Goal: Task Accomplishment & Management: Manage account settings

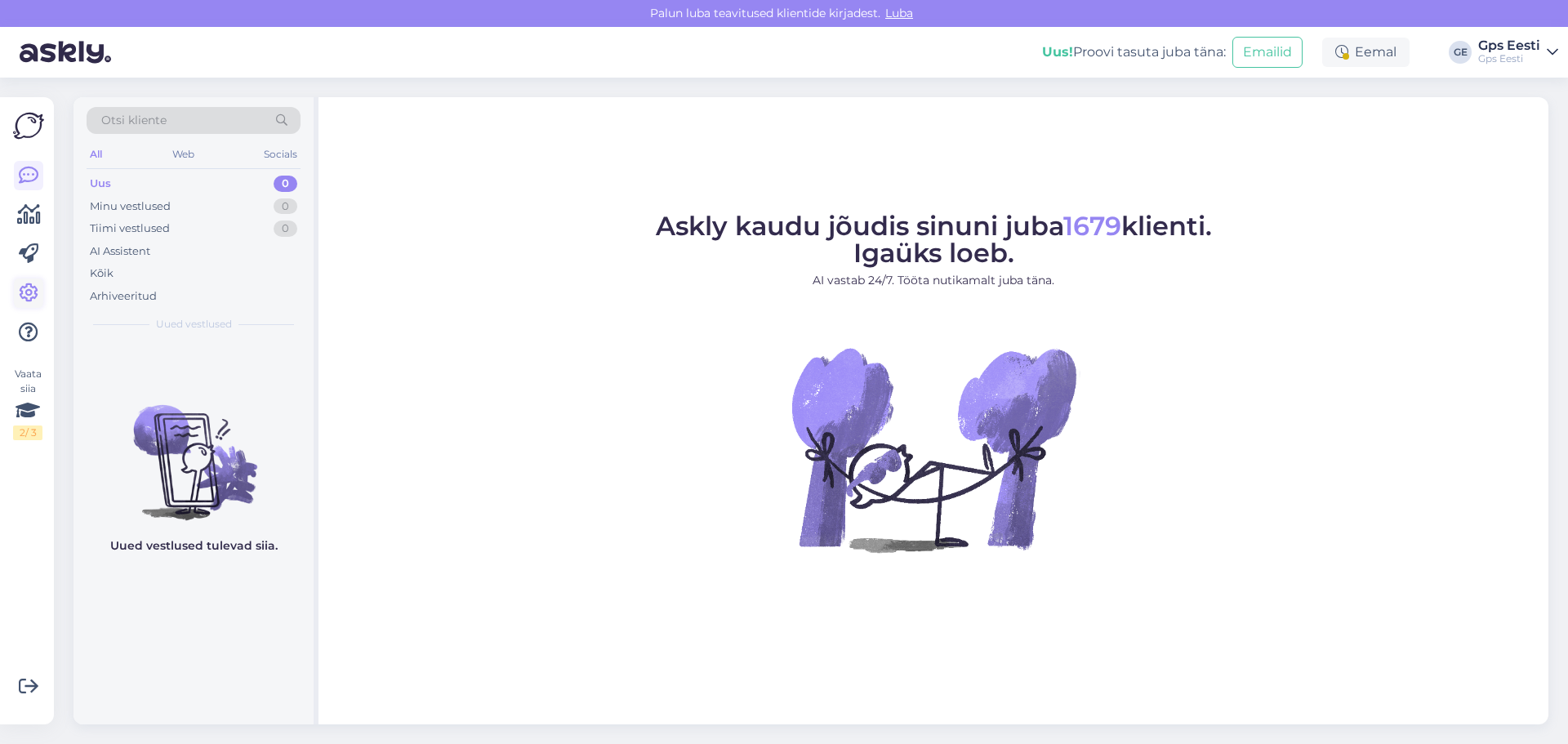
click at [35, 300] on icon at bounding box center [29, 293] width 20 height 20
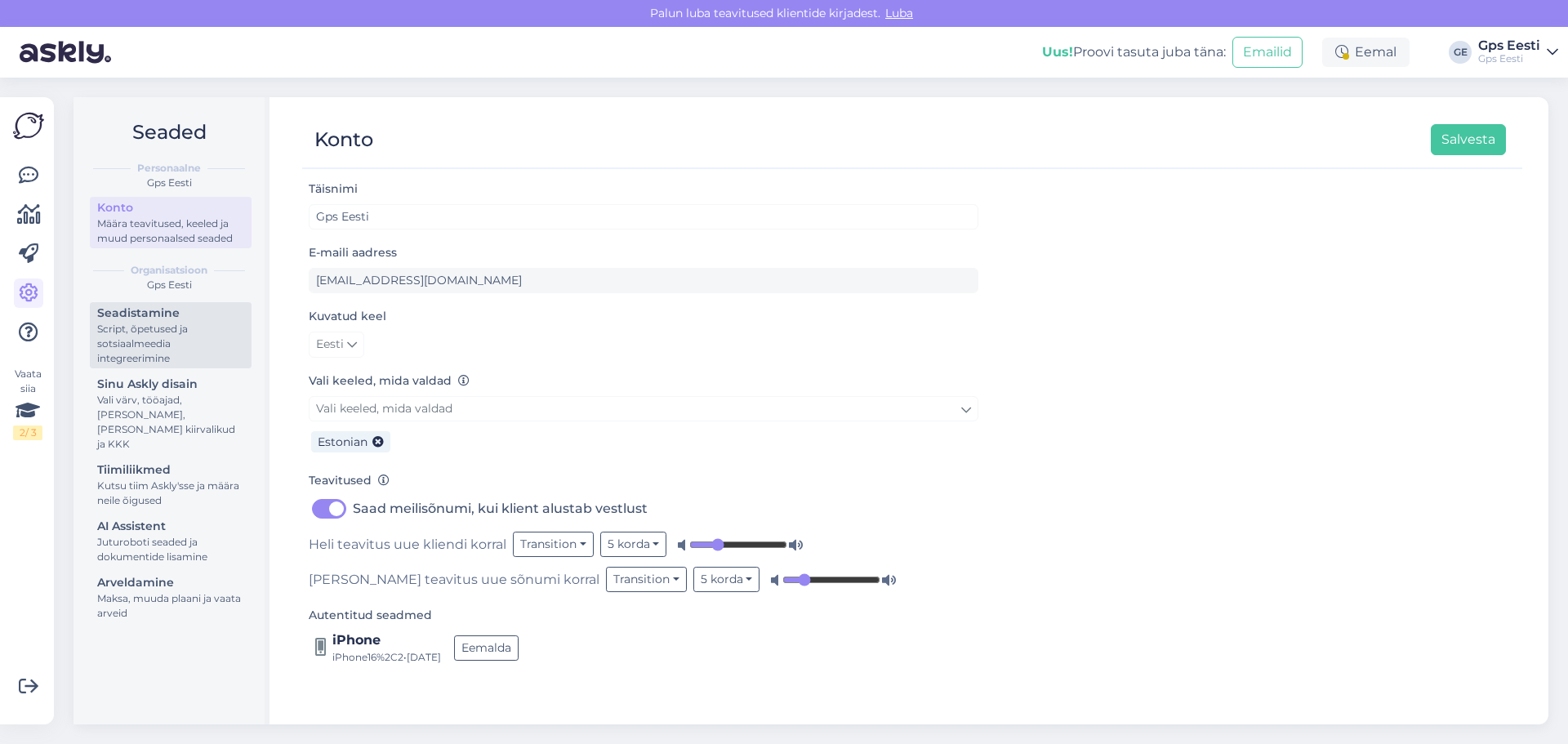
click at [149, 324] on div "Script, õpetused ja sotsiaalmeedia integreerimine" at bounding box center [170, 343] width 147 height 44
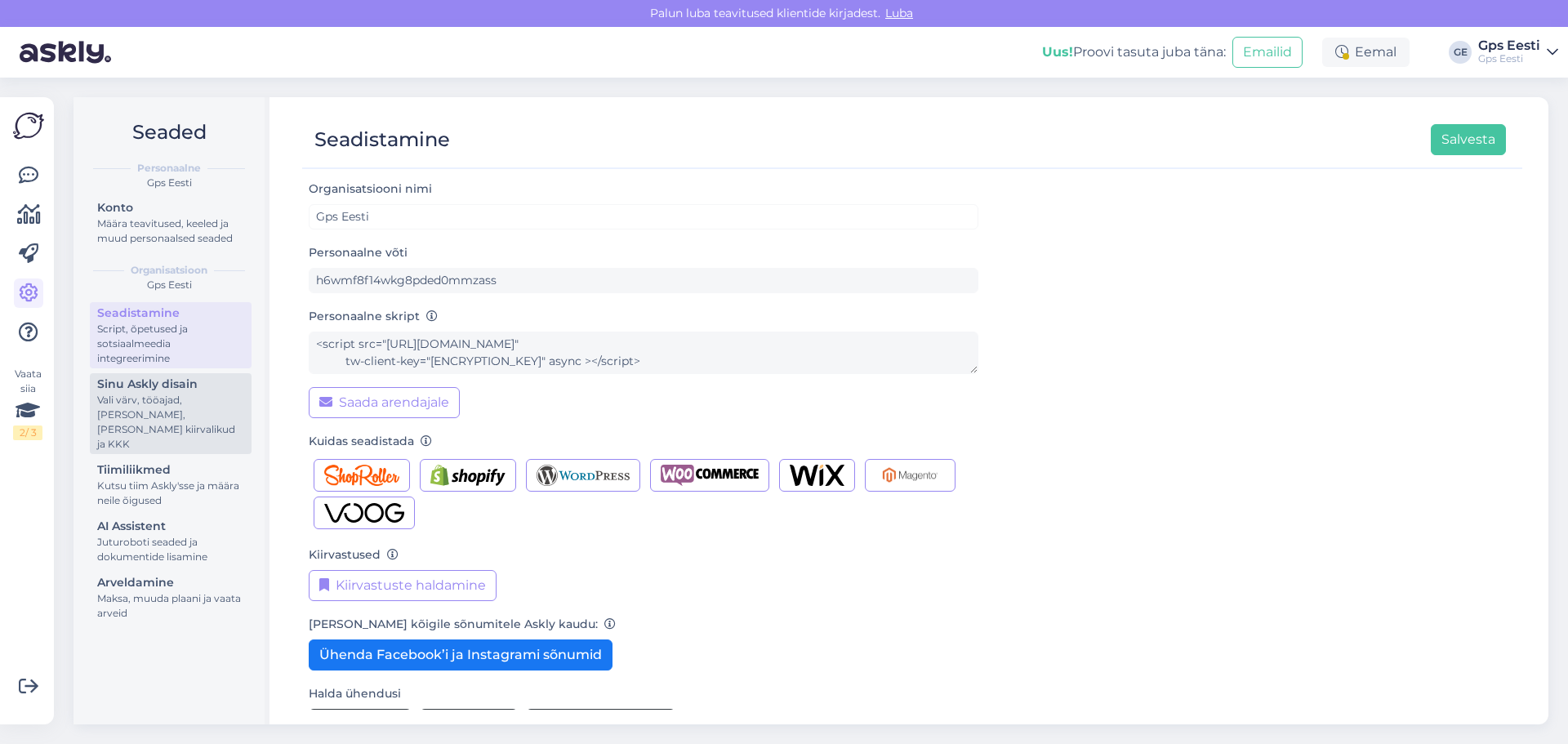
click at [146, 391] on div "Sinu Askly disain" at bounding box center [170, 383] width 147 height 17
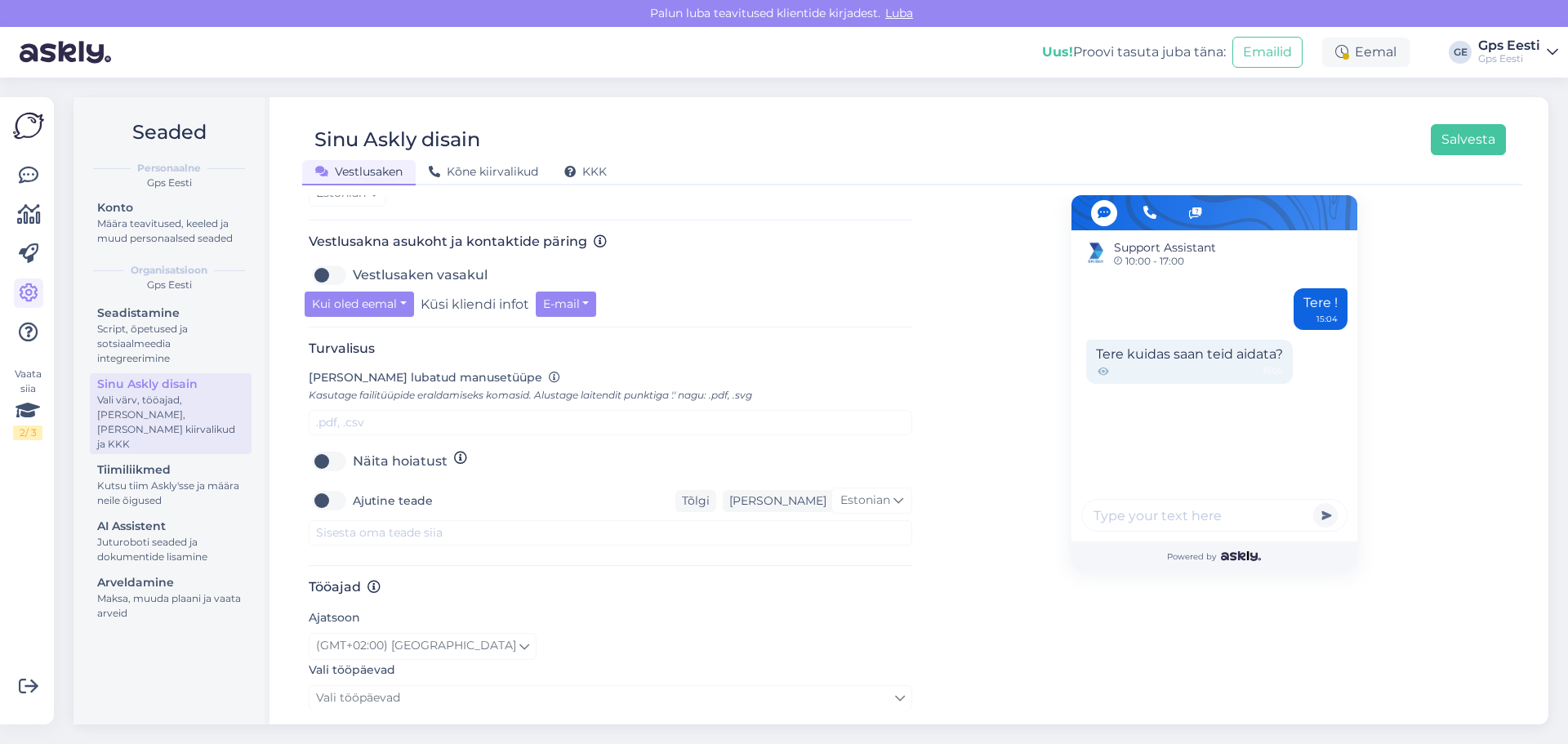
scroll to position [653, 0]
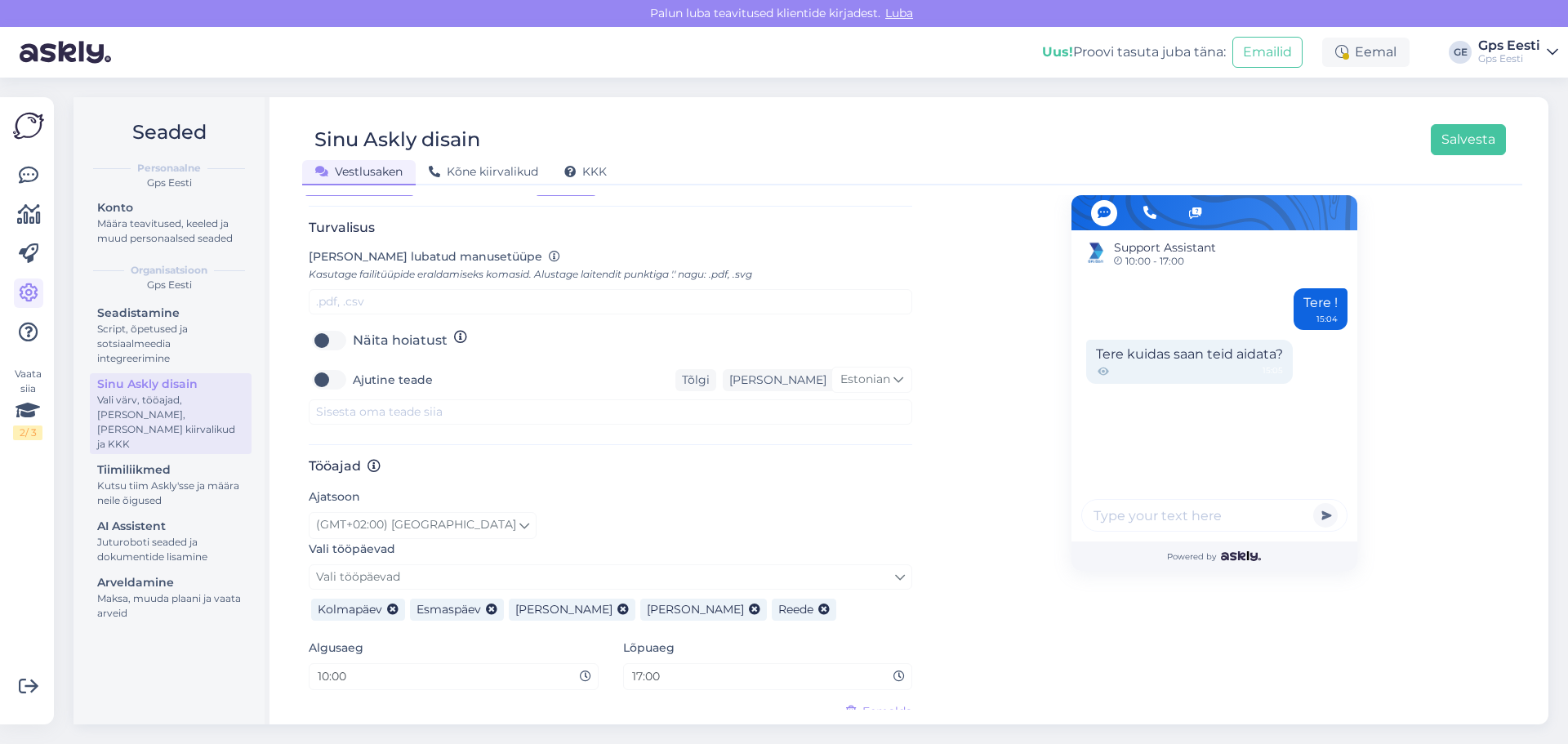
click at [353, 366] on label "Ajutine teade" at bounding box center [392, 379] width 80 height 26
click at [330, 366] on input "Ajutine teade" at bounding box center [329, 379] width 41 height 26
checkbox input "true"
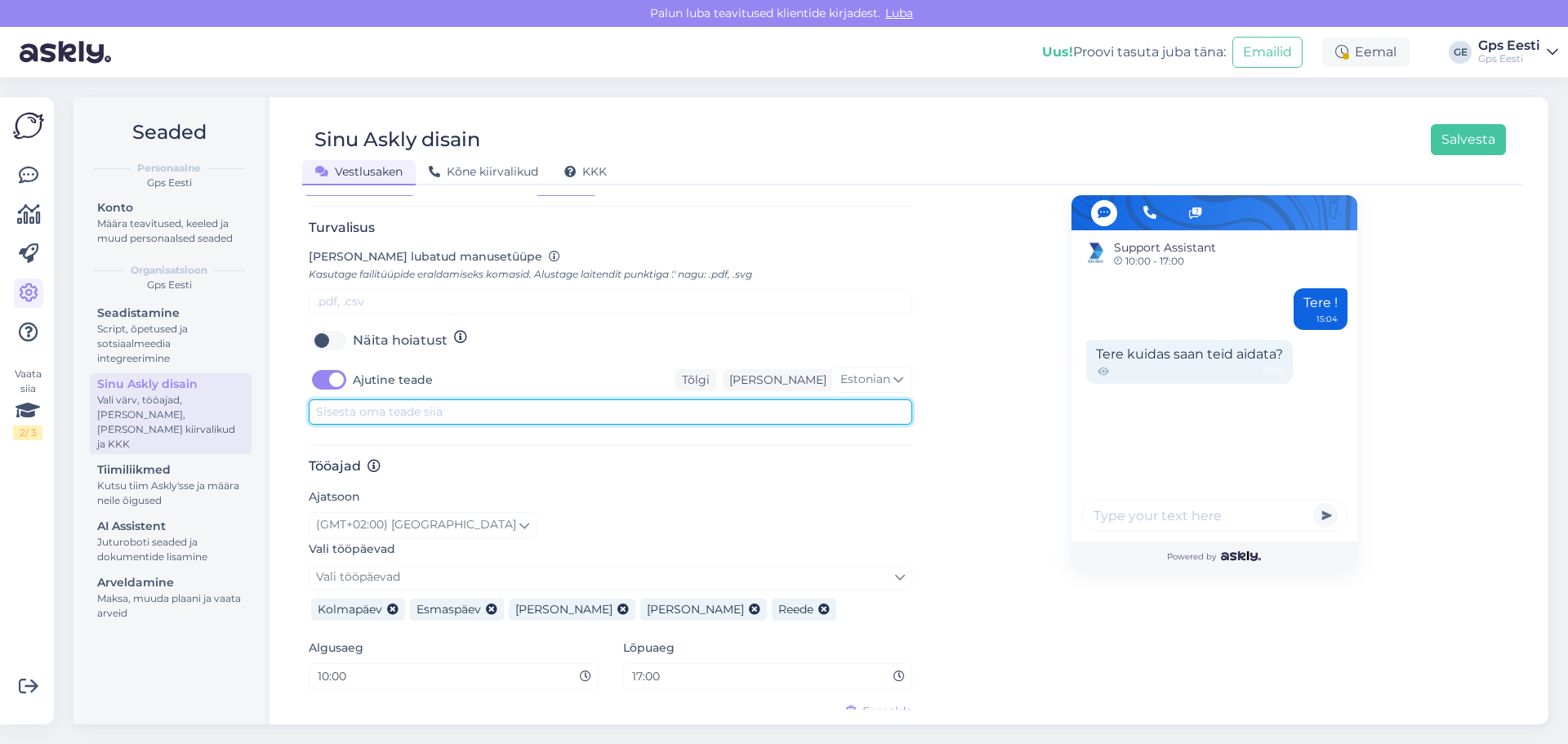
click at [372, 400] on textarea at bounding box center [610, 412] width 604 height 25
type textarea "Palume hetkel meile kirjutaa emailile abi@gpseesti.ee"
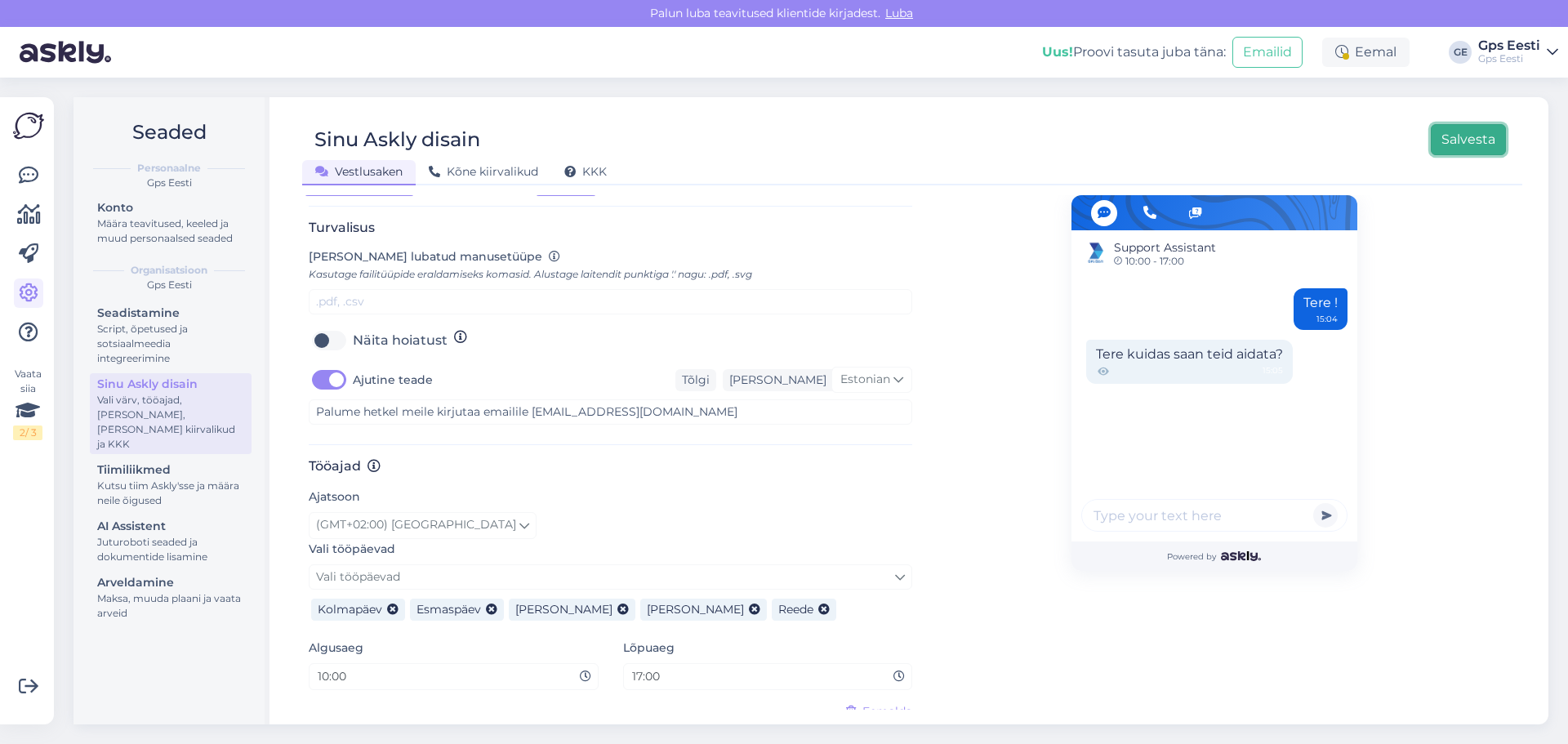
click at [1464, 143] on button "Salvesta" at bounding box center [1468, 139] width 75 height 31
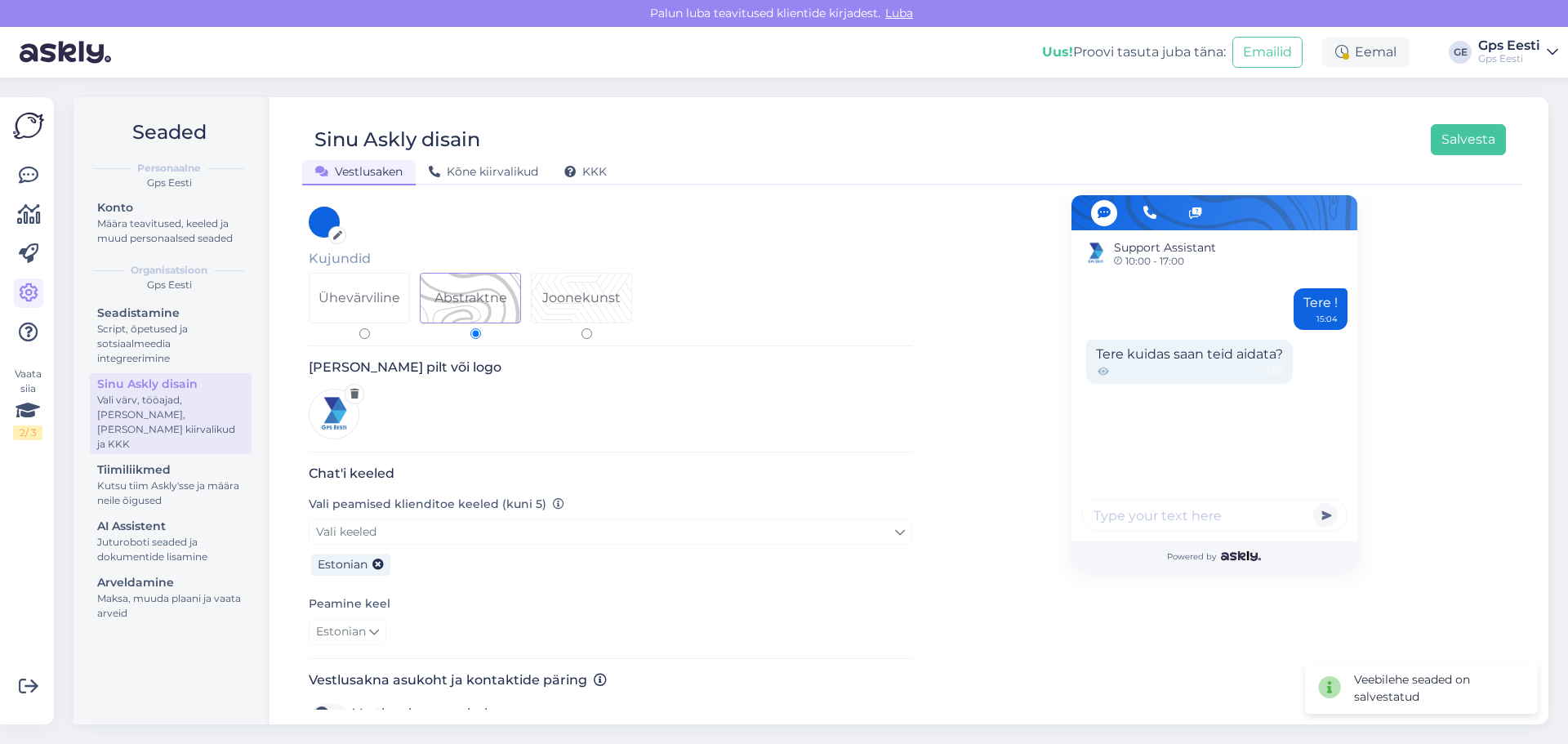
scroll to position [408, 0]
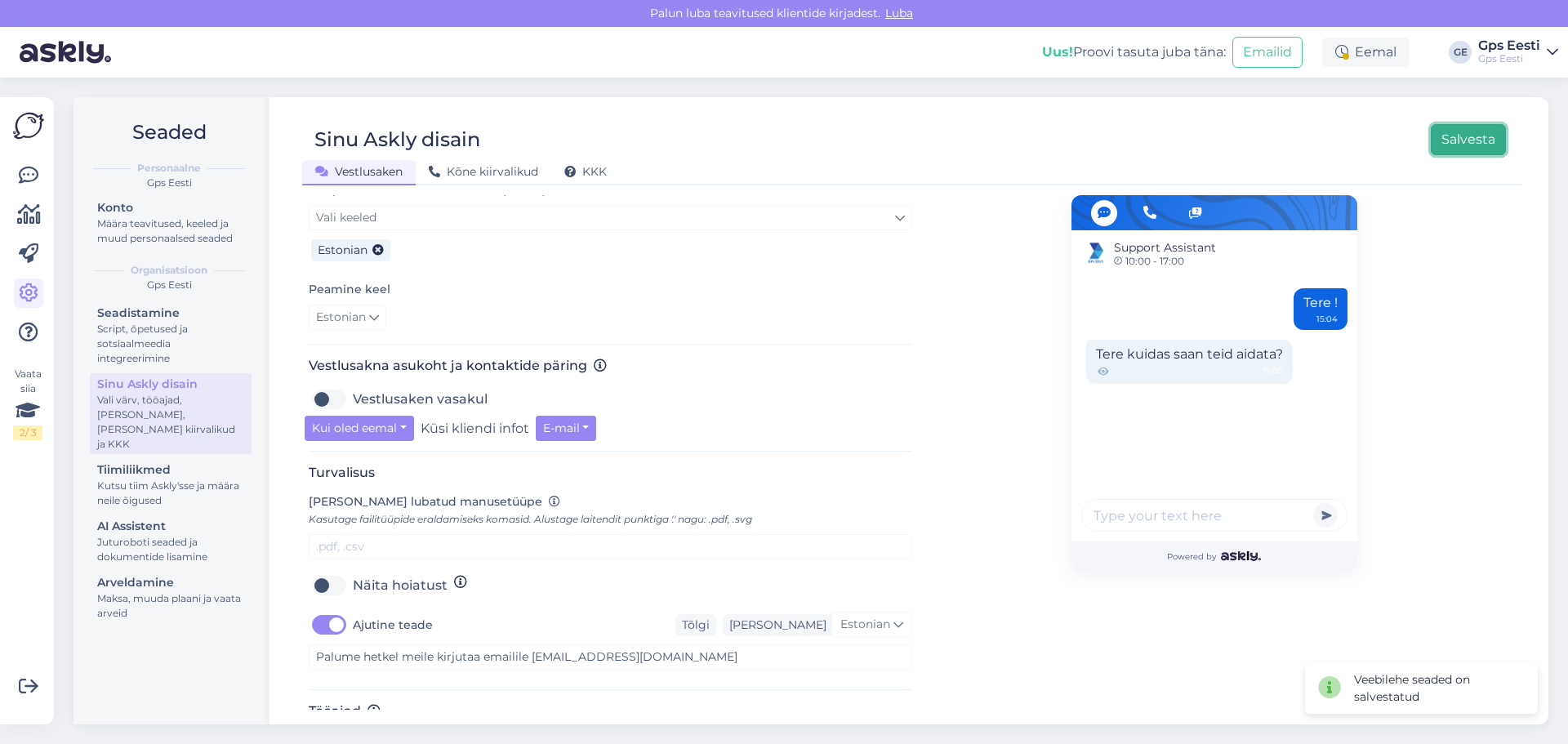
click at [1464, 143] on button "Salvesta" at bounding box center [1468, 139] width 75 height 31
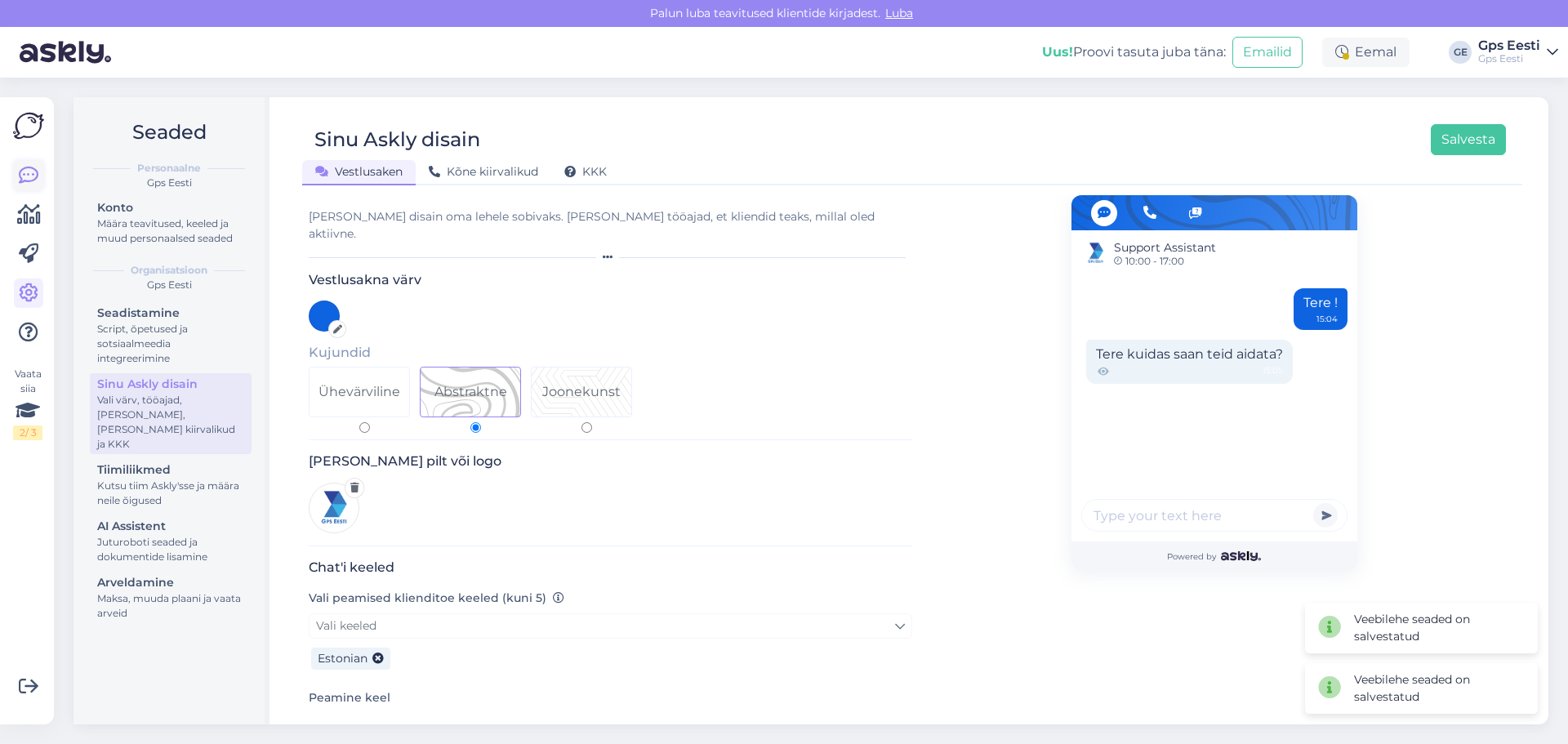
click at [40, 174] on link at bounding box center [28, 175] width 30 height 30
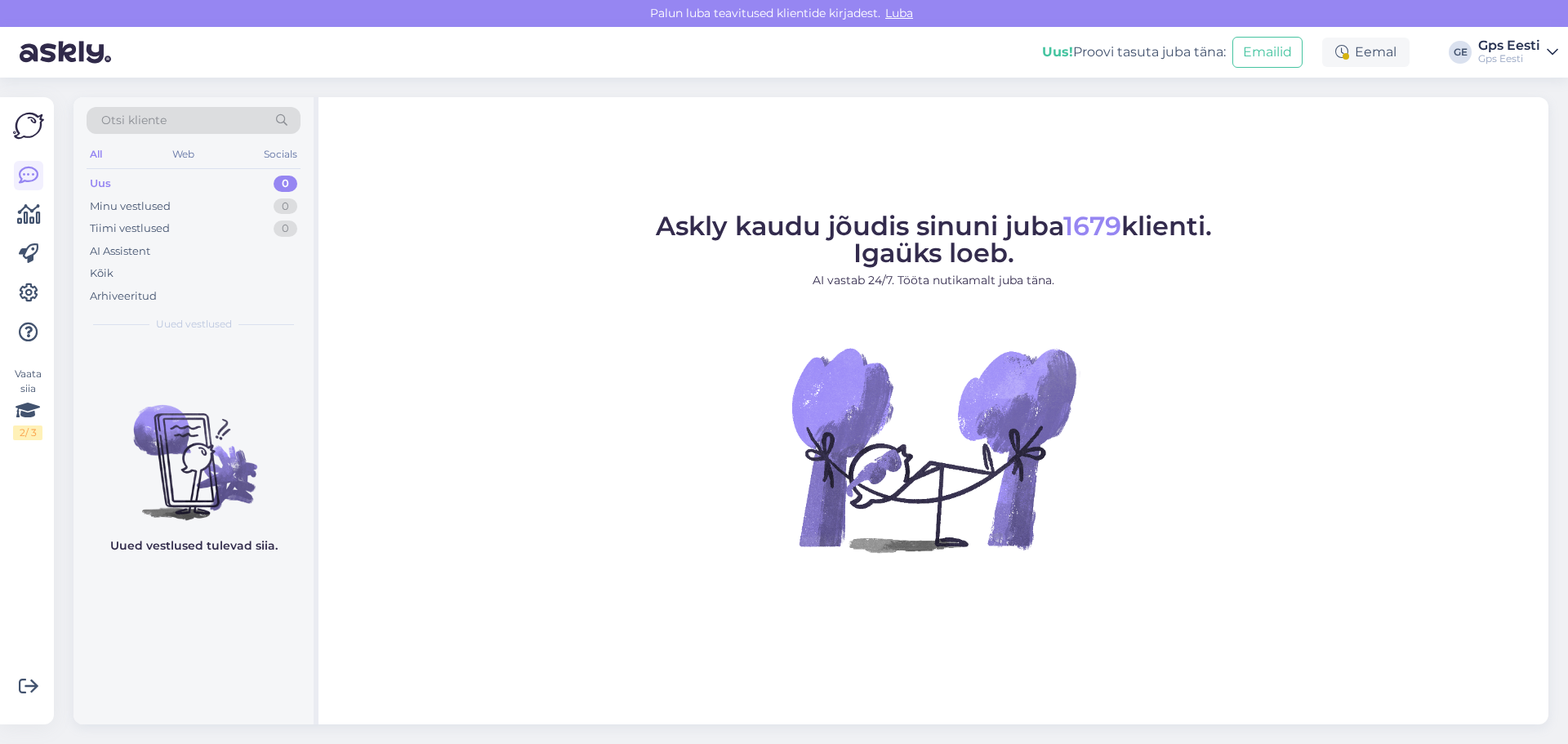
click at [13, 287] on div "Vaata siia 2 / 3 Võimalused Veendu, et Askly loob sulle väärtust. Sulge Ühenda …" at bounding box center [27, 410] width 54 height 627
click at [28, 291] on icon at bounding box center [29, 293] width 20 height 20
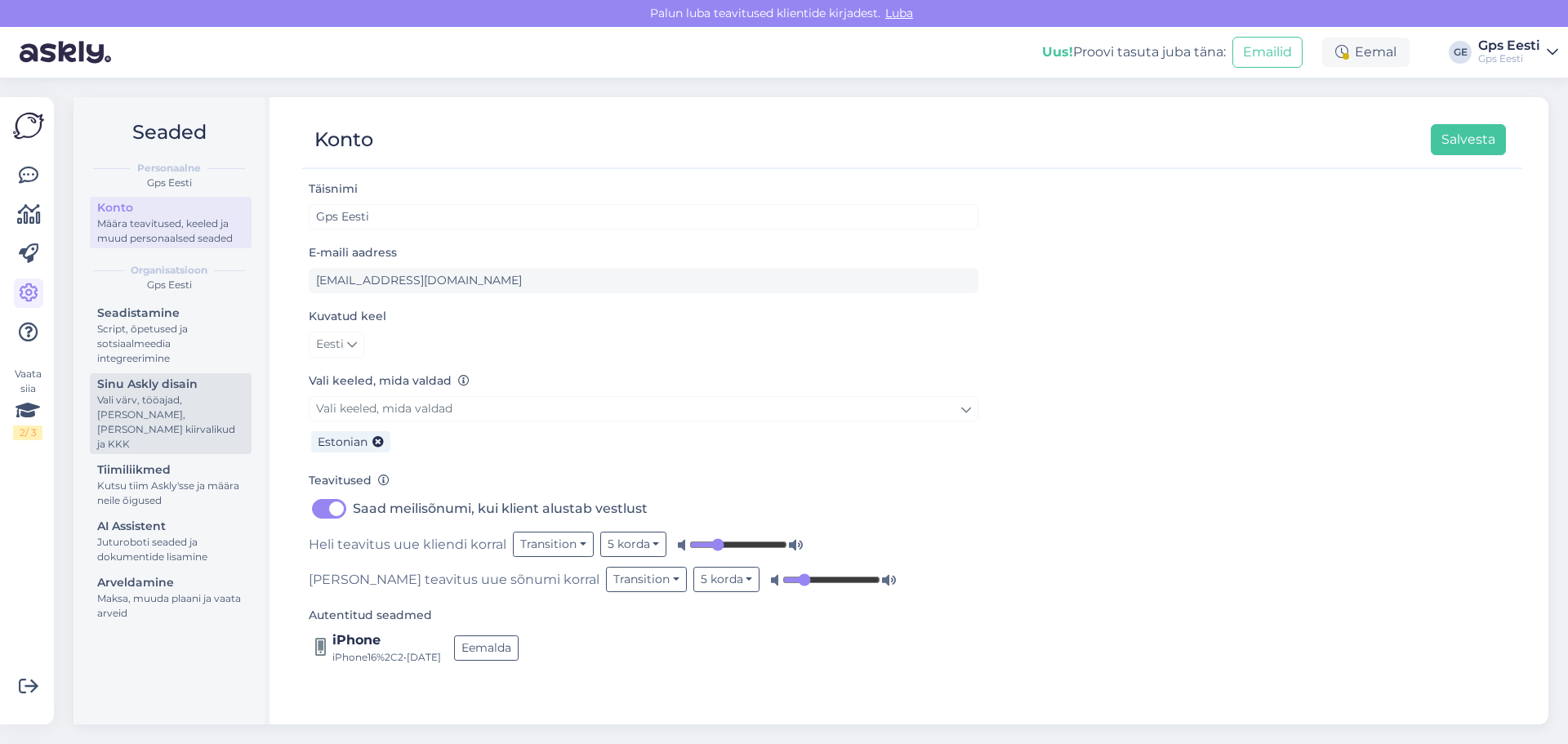
click at [140, 400] on div "Vali värv, tööajad, lisa meilivorm, kõne kiirvalikud ja KKK" at bounding box center [170, 421] width 147 height 58
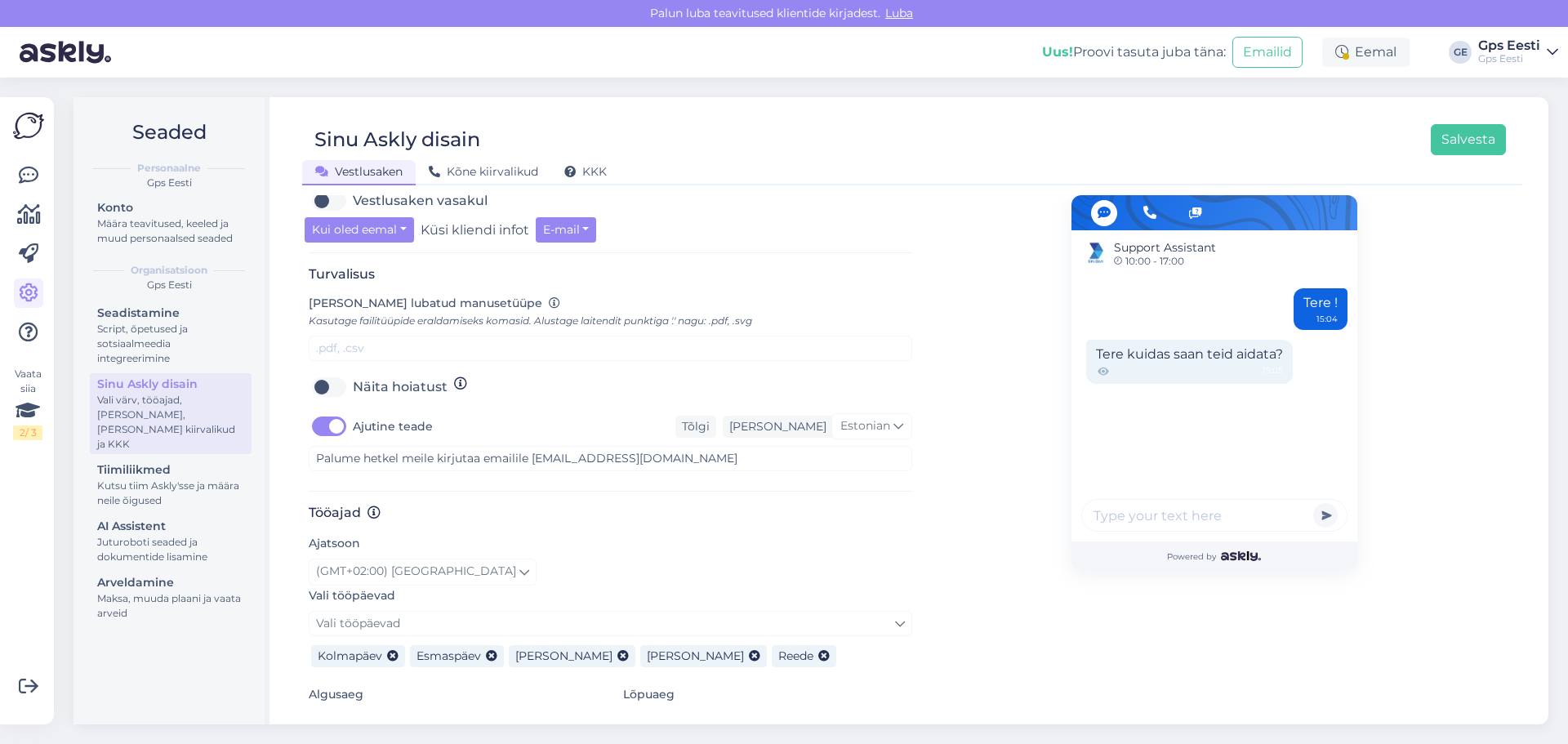
scroll to position [653, 0]
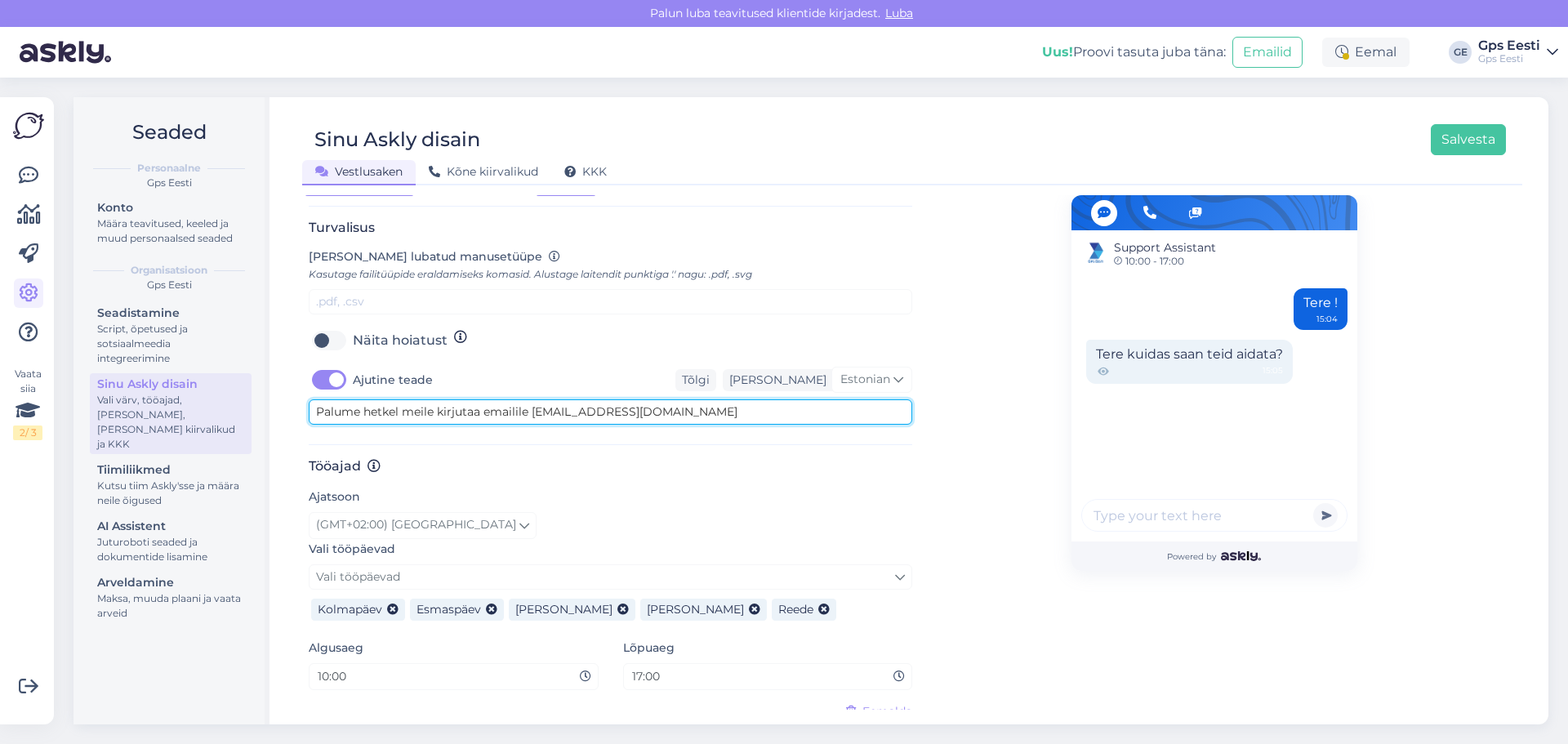
click at [468, 399] on textarea "Palume hetkel meile kirjutaa emailile abi@gpseesti.ee" at bounding box center [610, 412] width 604 height 25
type textarea "Palume hetkel meile kirjutada emailile abi@gpseesti.ee"
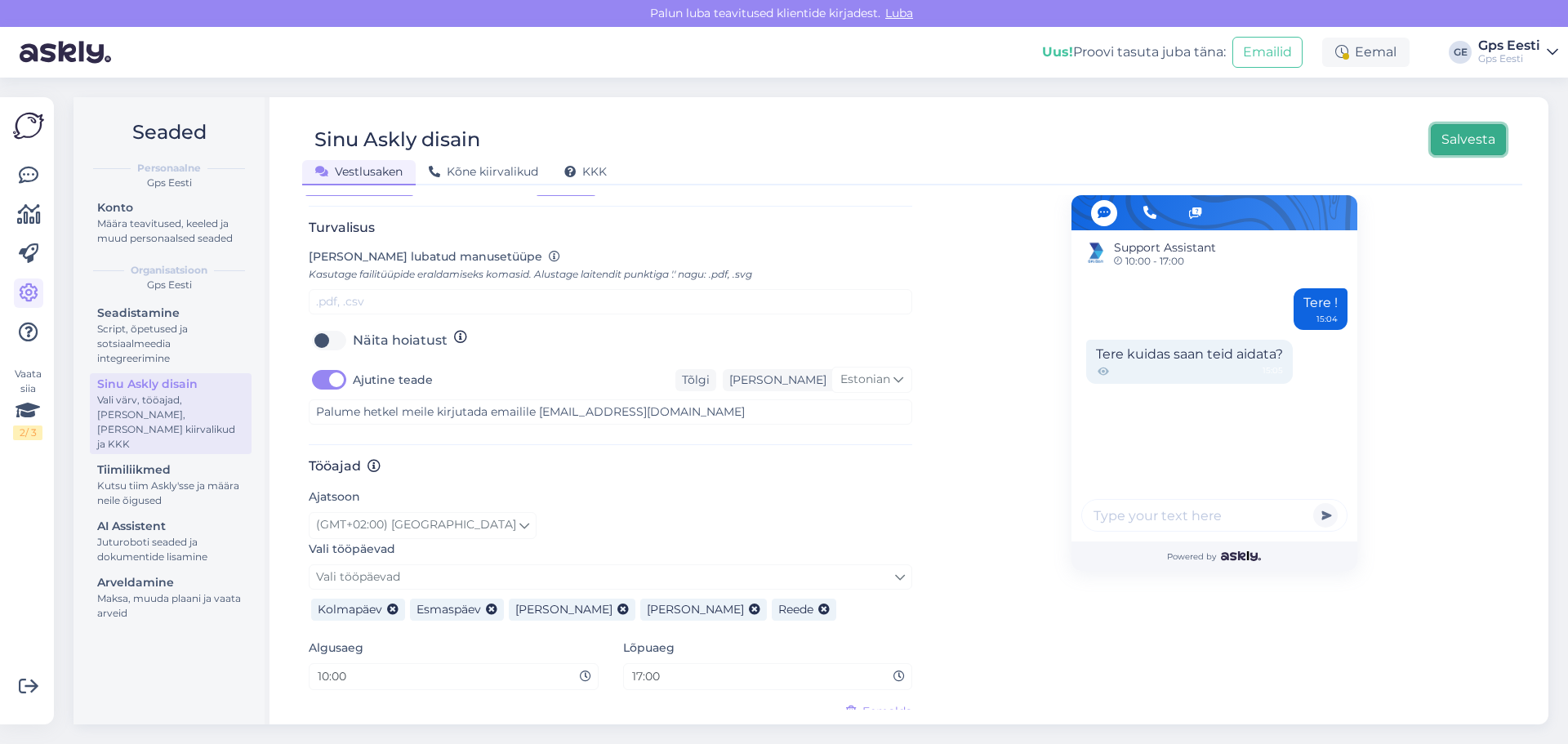
click at [1458, 138] on button "Salvesta" at bounding box center [1468, 139] width 75 height 31
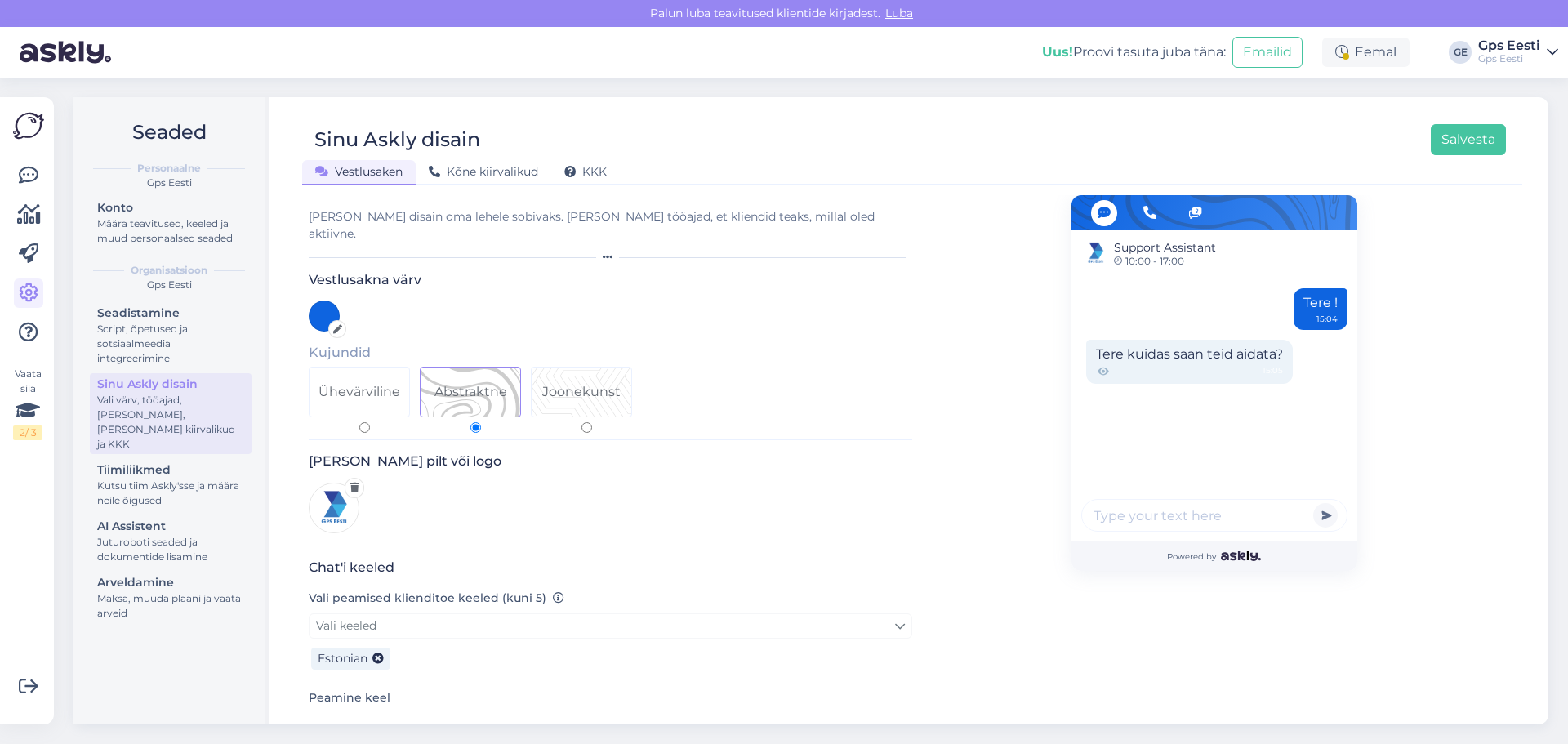
click at [1511, 137] on div "Sinu Askly disain Salvesta Vestlusaken Kõne kiirvalikud KKK" at bounding box center [913, 148] width 1221 height 74
click at [22, 176] on icon at bounding box center [29, 175] width 20 height 20
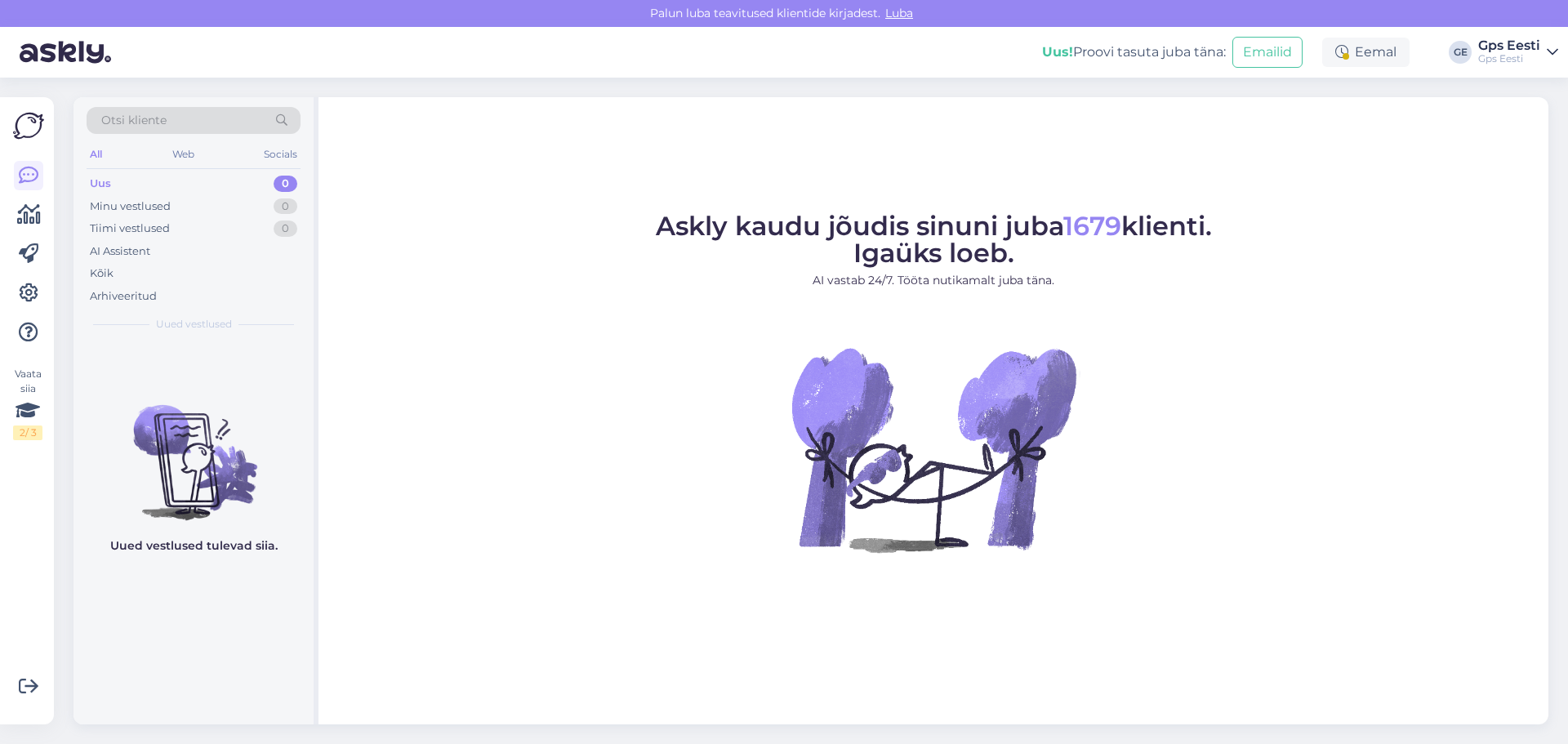
click at [677, 455] on figure "Askly kaudu jõudis sinuni juba 1679 klienti. Igaüks loeb. AI vastab 24/7. Tööta…" at bounding box center [933, 405] width 1201 height 383
click at [1285, 515] on figure "Askly kaudu jõudis sinuni juba 1679 klienti. Igaüks loeb. AI vastab 24/7. Tööta…" at bounding box center [933, 405] width 1201 height 383
click at [1046, 393] on img at bounding box center [933, 449] width 294 height 294
